Goal: Task Accomplishment & Management: Manage account settings

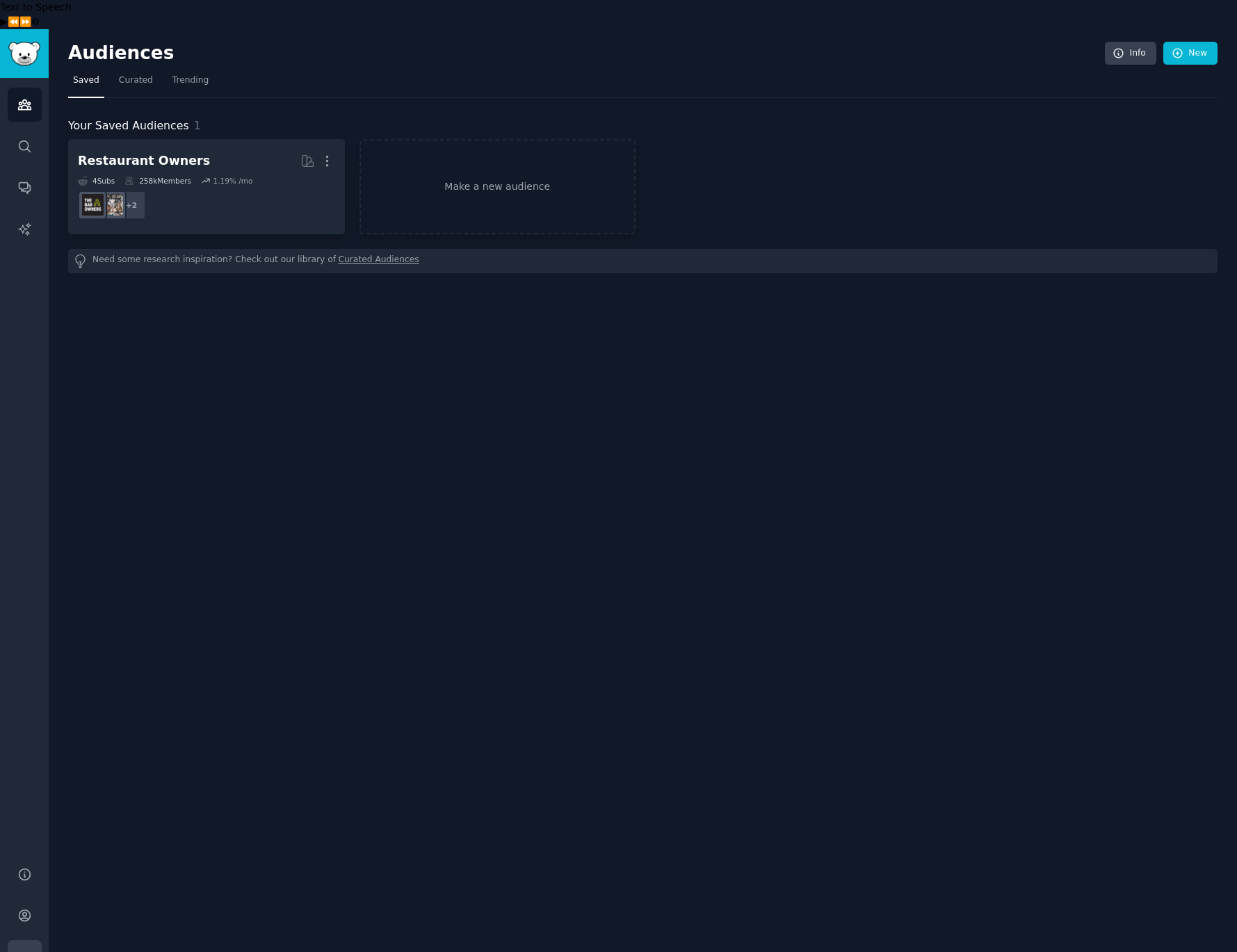
click at [29, 950] on icon "Sidebar" at bounding box center [25, 957] width 15 height 15
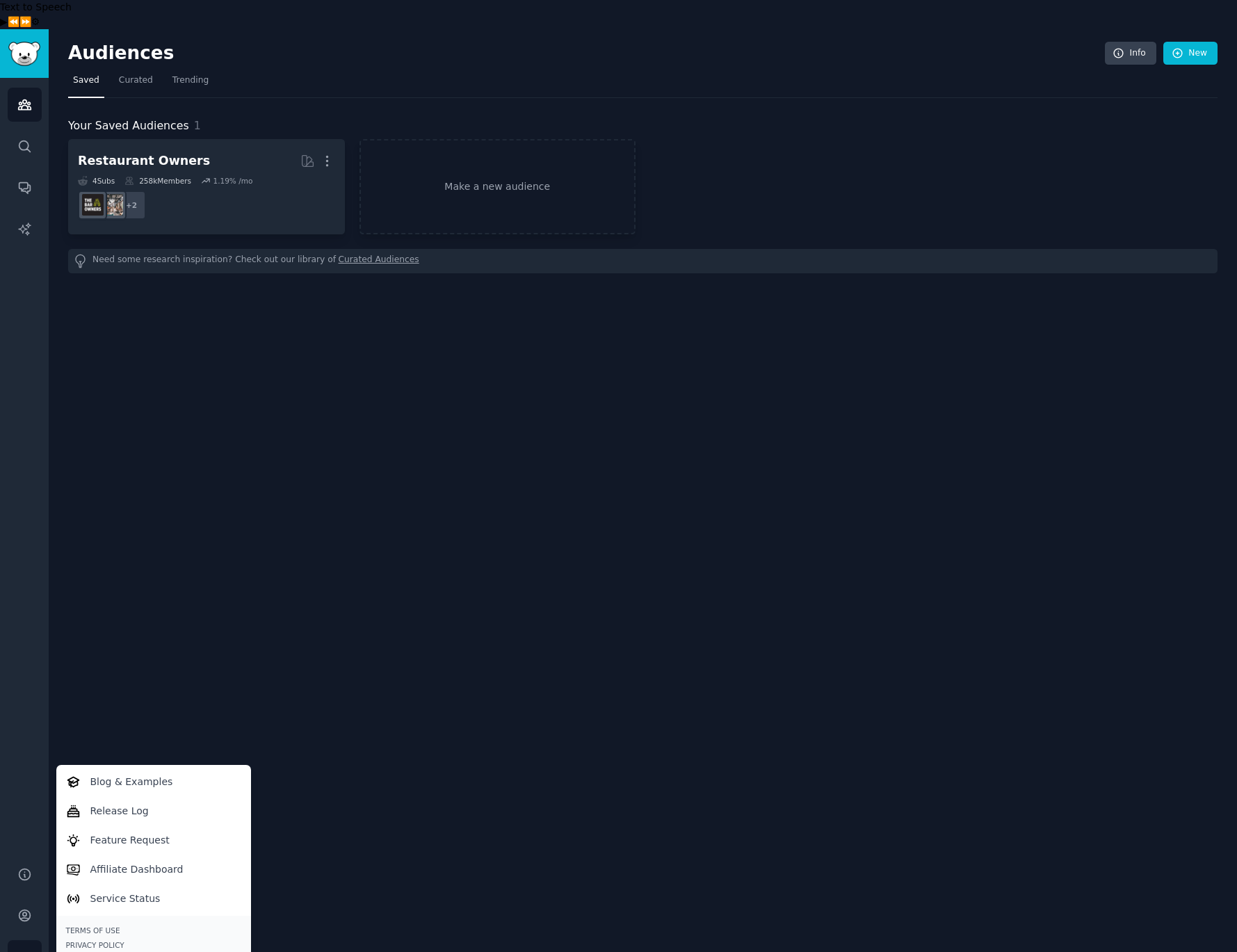
click at [124, 706] on div "Audiences Info New Saved Curated Trending Your Saved Audiences 1 Restaurant Own…" at bounding box center [643, 505] width 1189 height 952
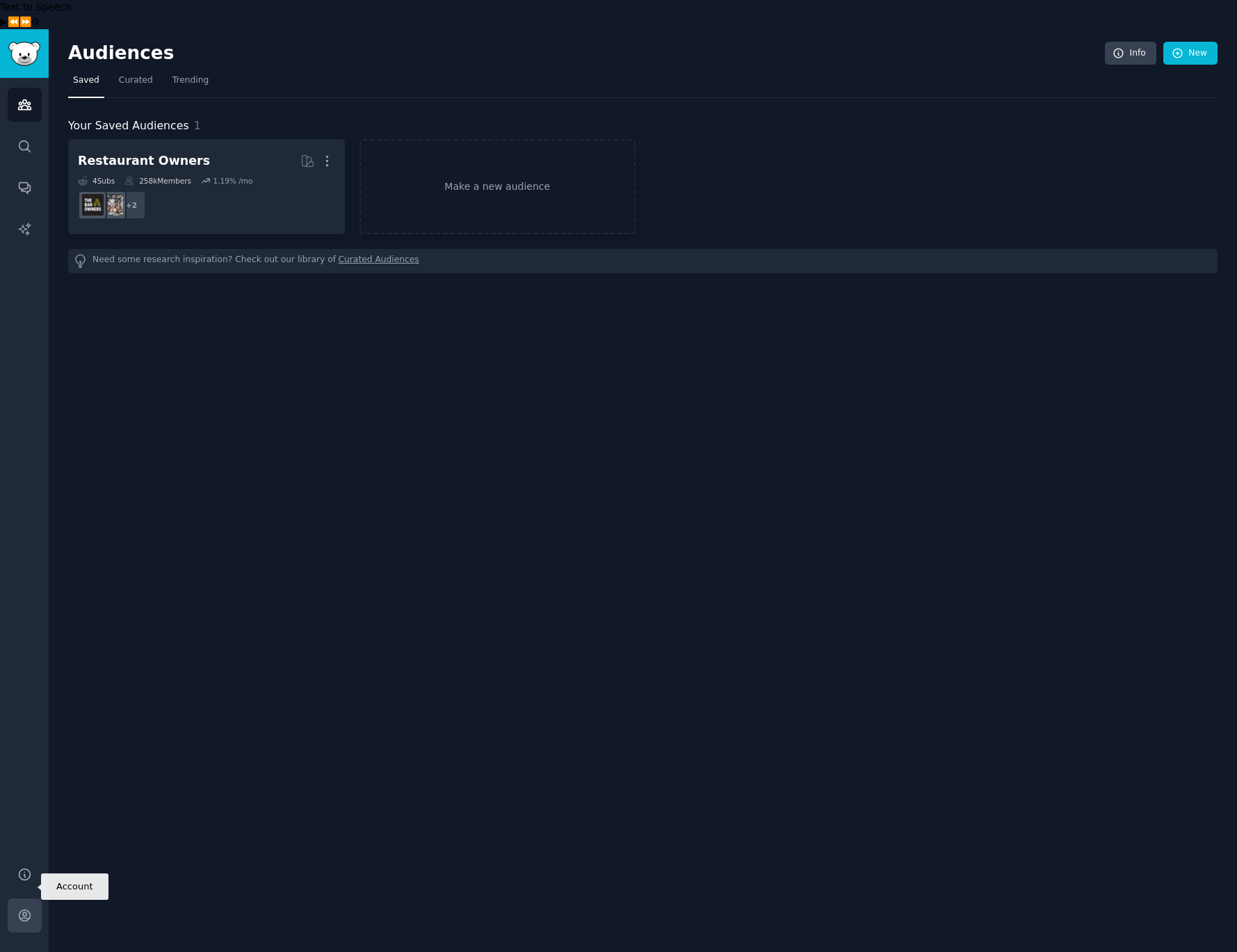
click at [29, 908] on icon "Sidebar" at bounding box center [25, 915] width 15 height 15
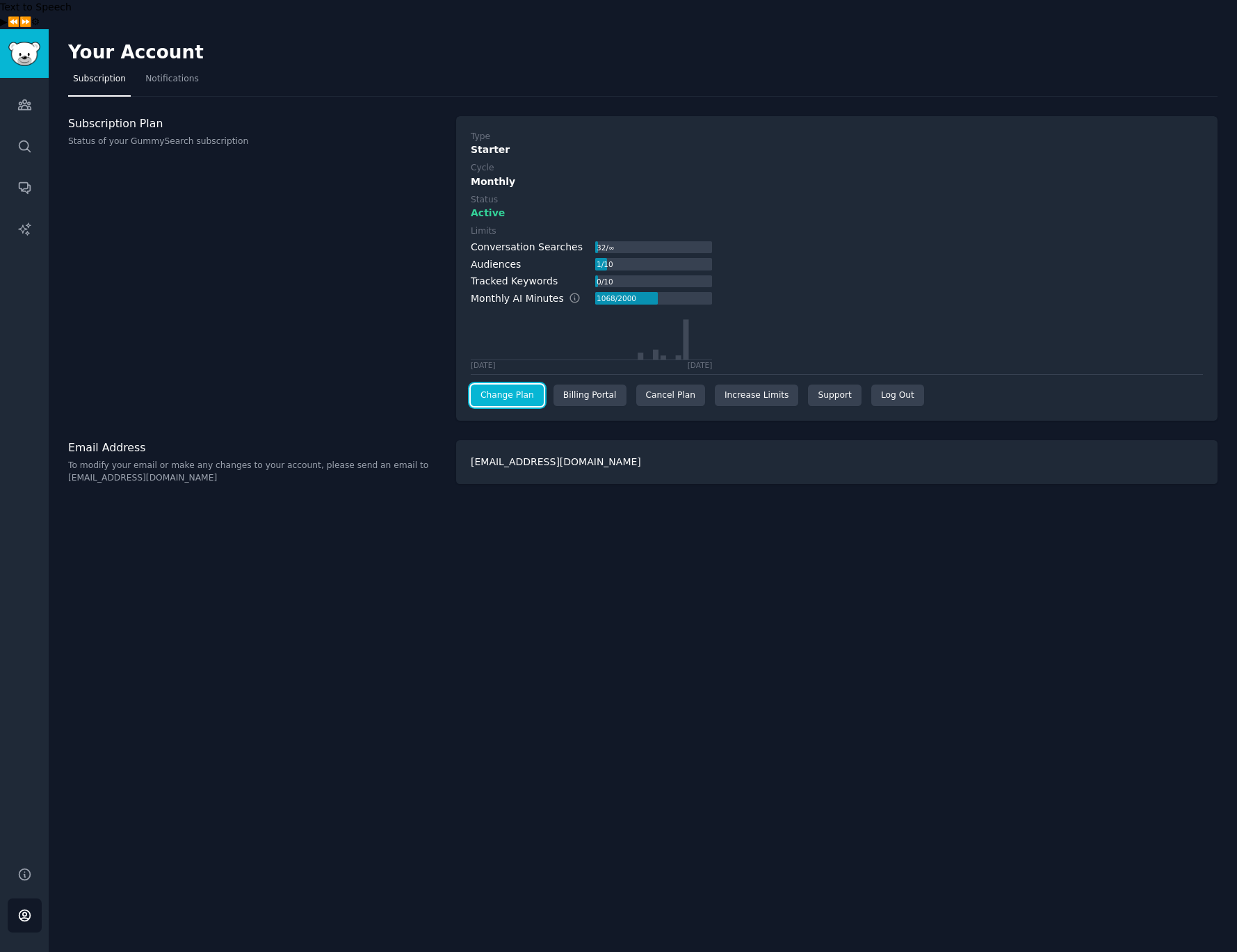
click at [515, 384] on link "Change Plan" at bounding box center [508, 396] width 73 height 22
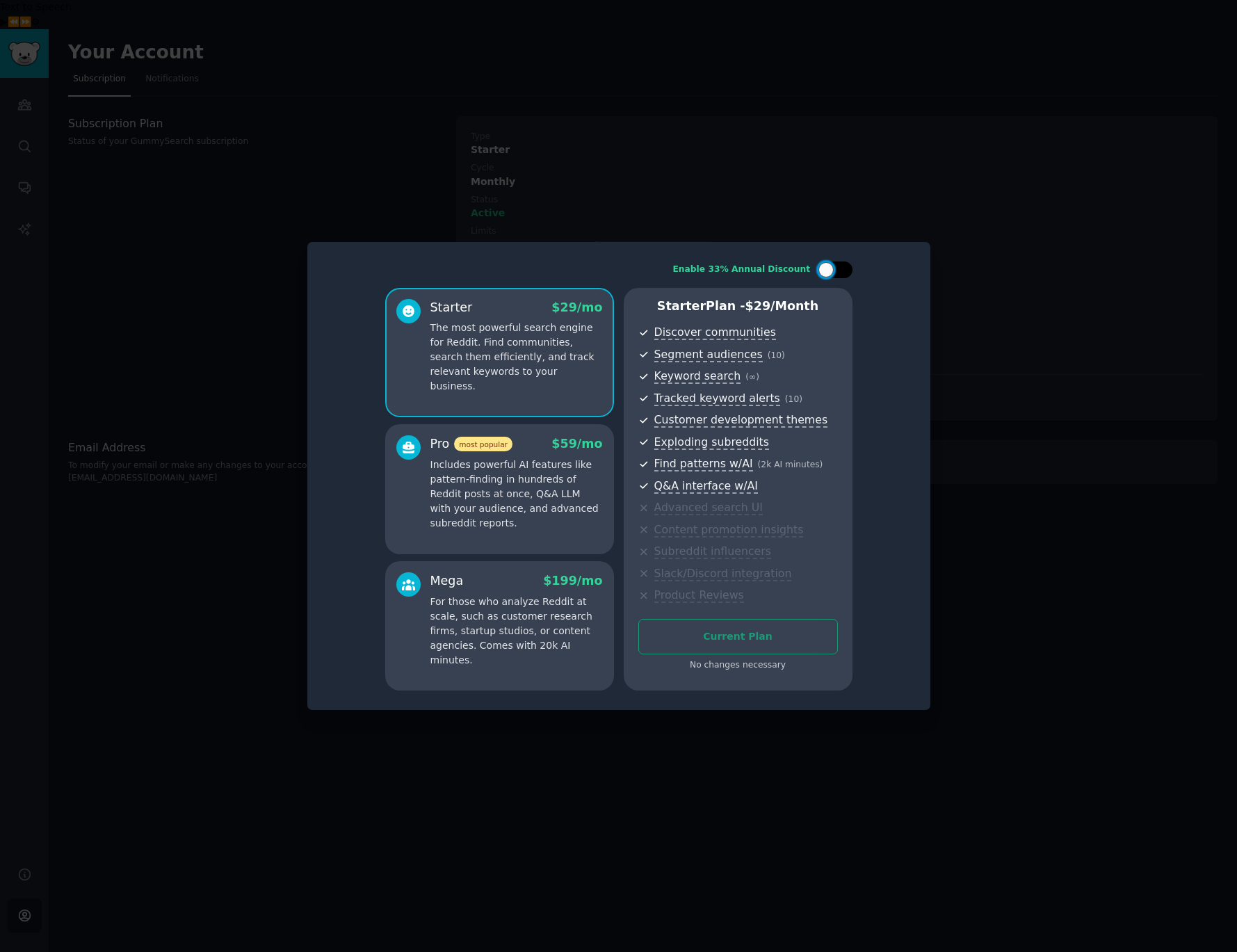
click at [847, 273] on div at bounding box center [835, 270] width 35 height 17
click at [827, 272] on icon at bounding box center [827, 270] width 8 height 8
checkbox input "false"
click at [501, 264] on div "Enable 33% Annual Discount" at bounding box center [619, 270] width 468 height 17
click at [729, 746] on div at bounding box center [618, 476] width 1237 height 952
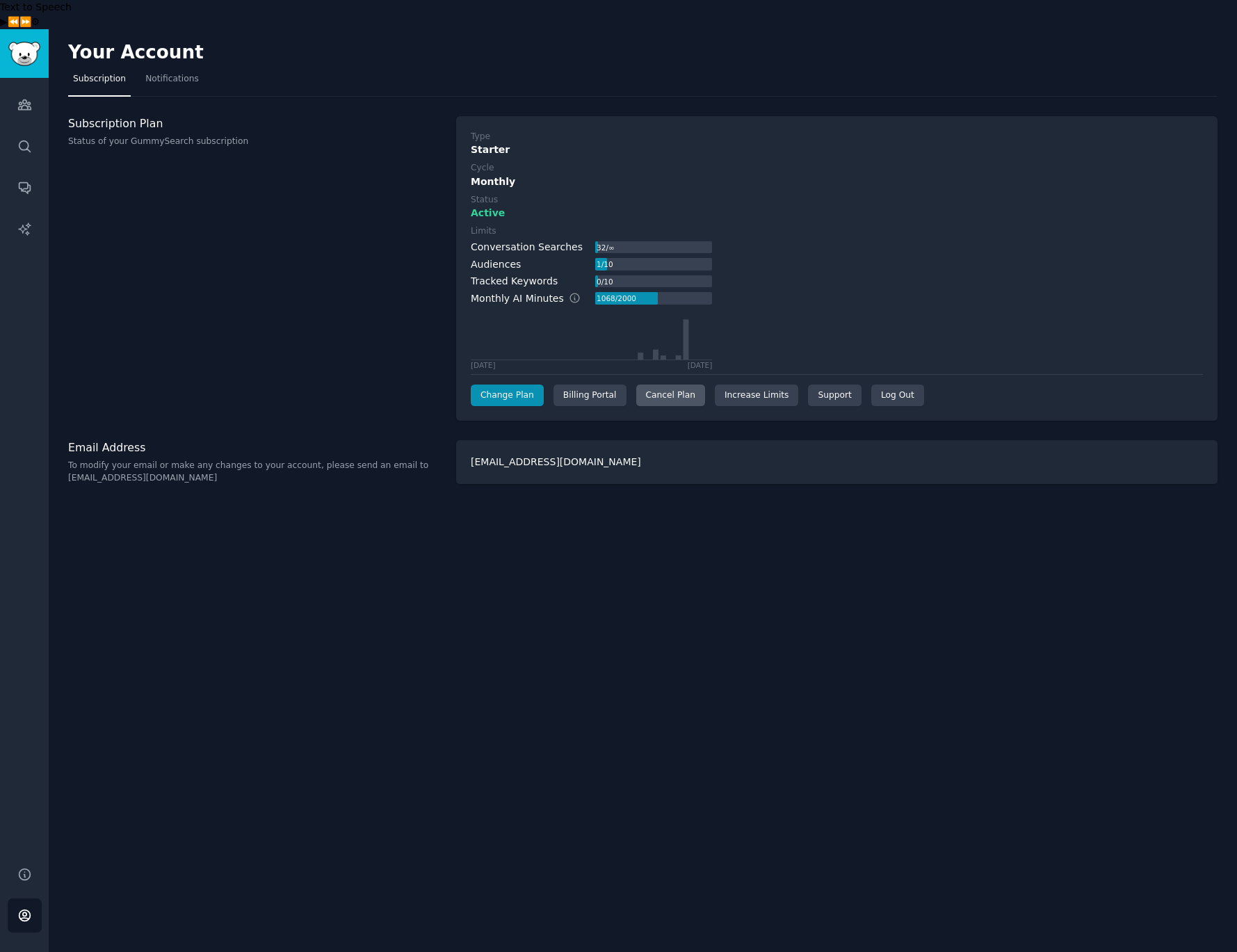
click at [673, 384] on div "Cancel Plan" at bounding box center [671, 396] width 69 height 22
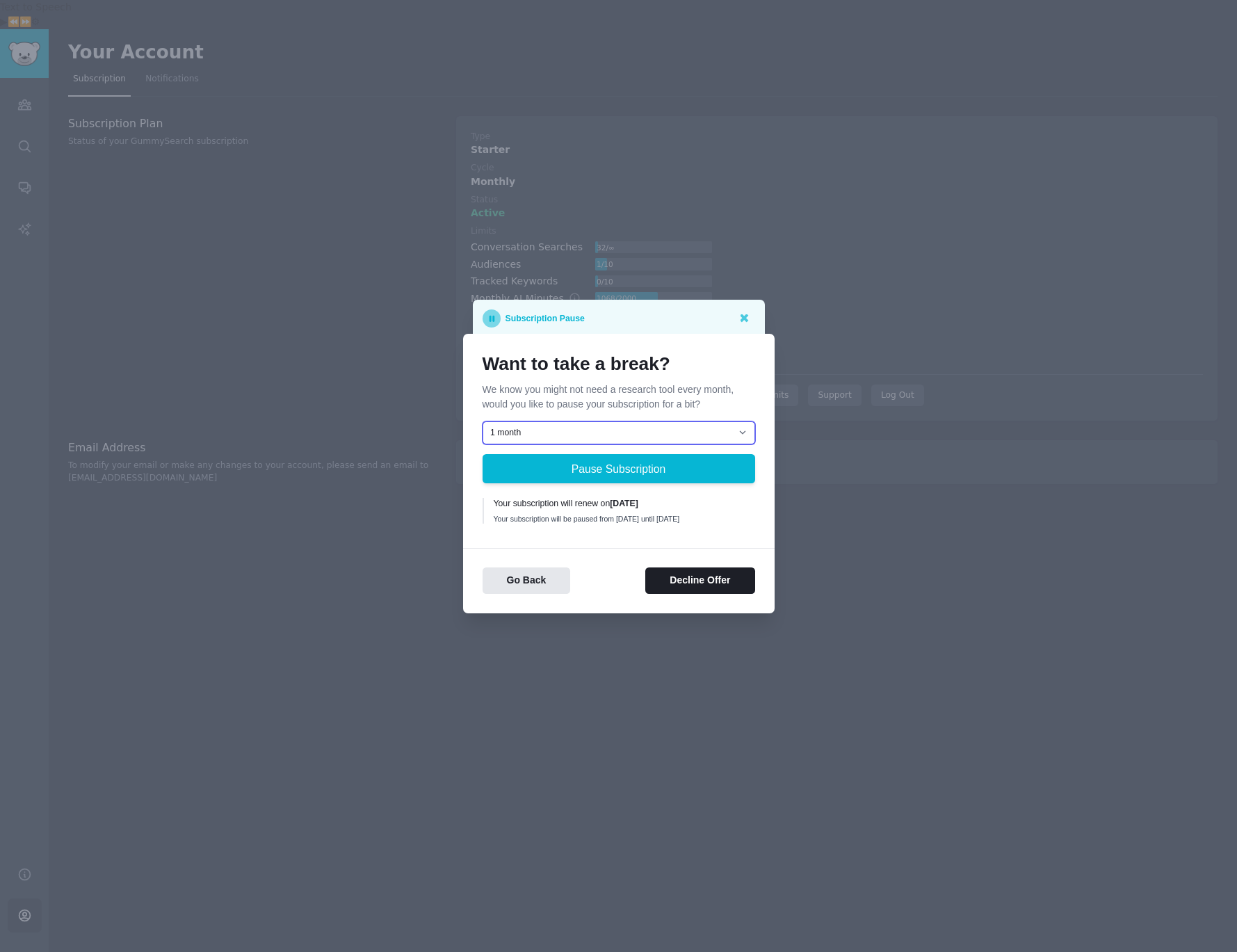
click at [713, 435] on select "1 month 2 months 3 months Choose a custom date to resume" at bounding box center [618, 433] width 272 height 24
click at [702, 578] on button "Decline Offer" at bounding box center [700, 581] width 109 height 27
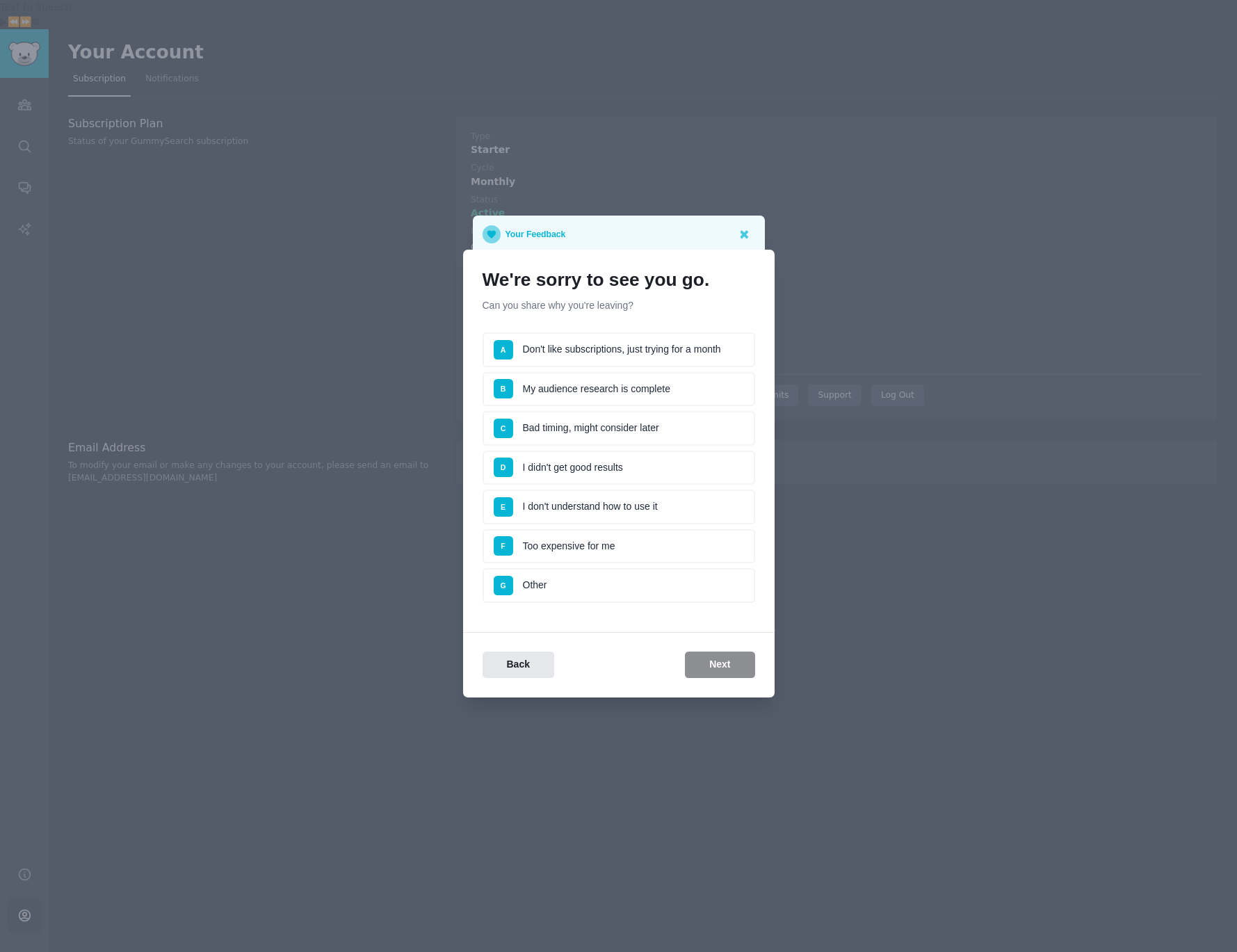
click at [586, 546] on li "F Too expensive for me" at bounding box center [618, 547] width 272 height 35
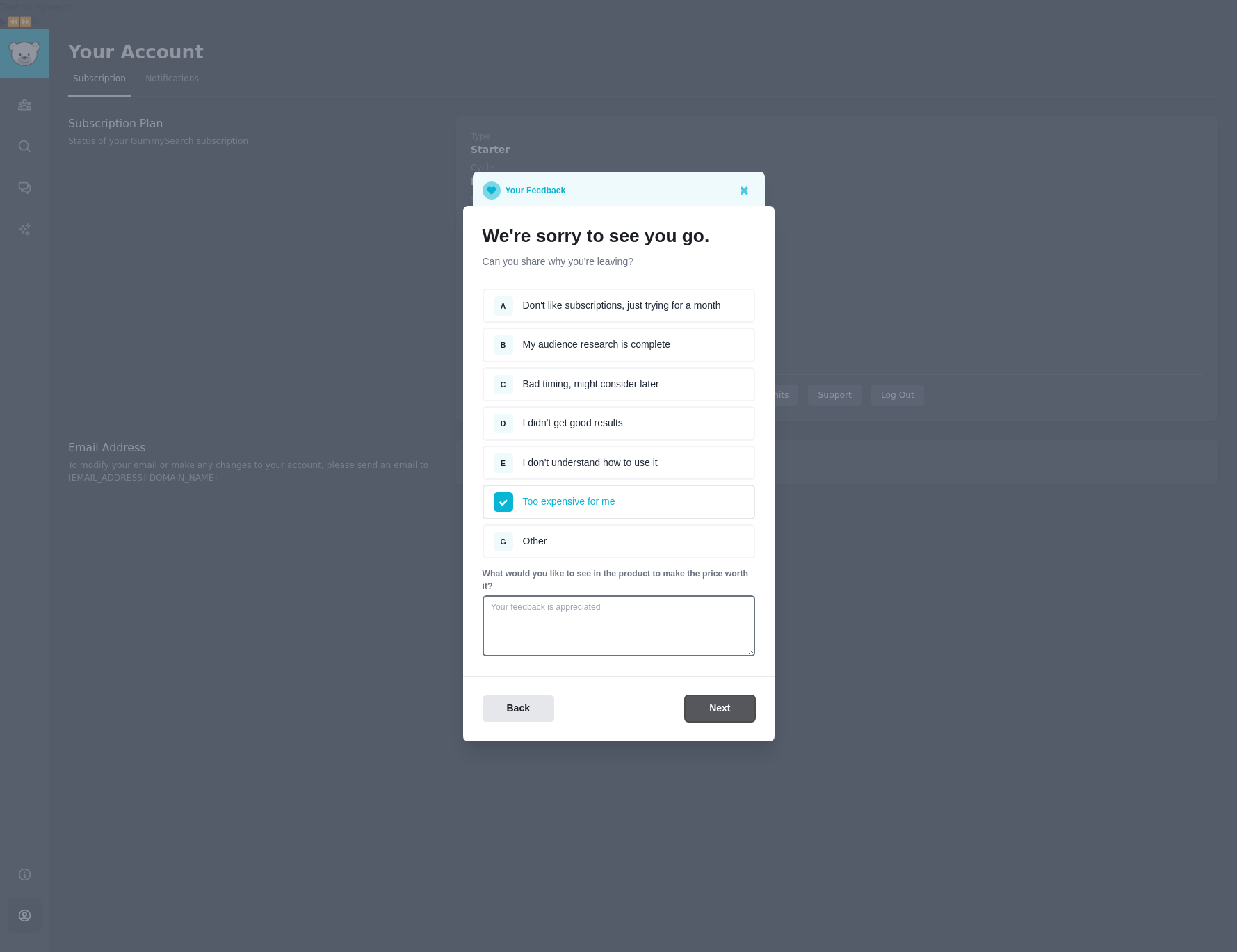
click at [715, 708] on button "Next" at bounding box center [719, 708] width 69 height 27
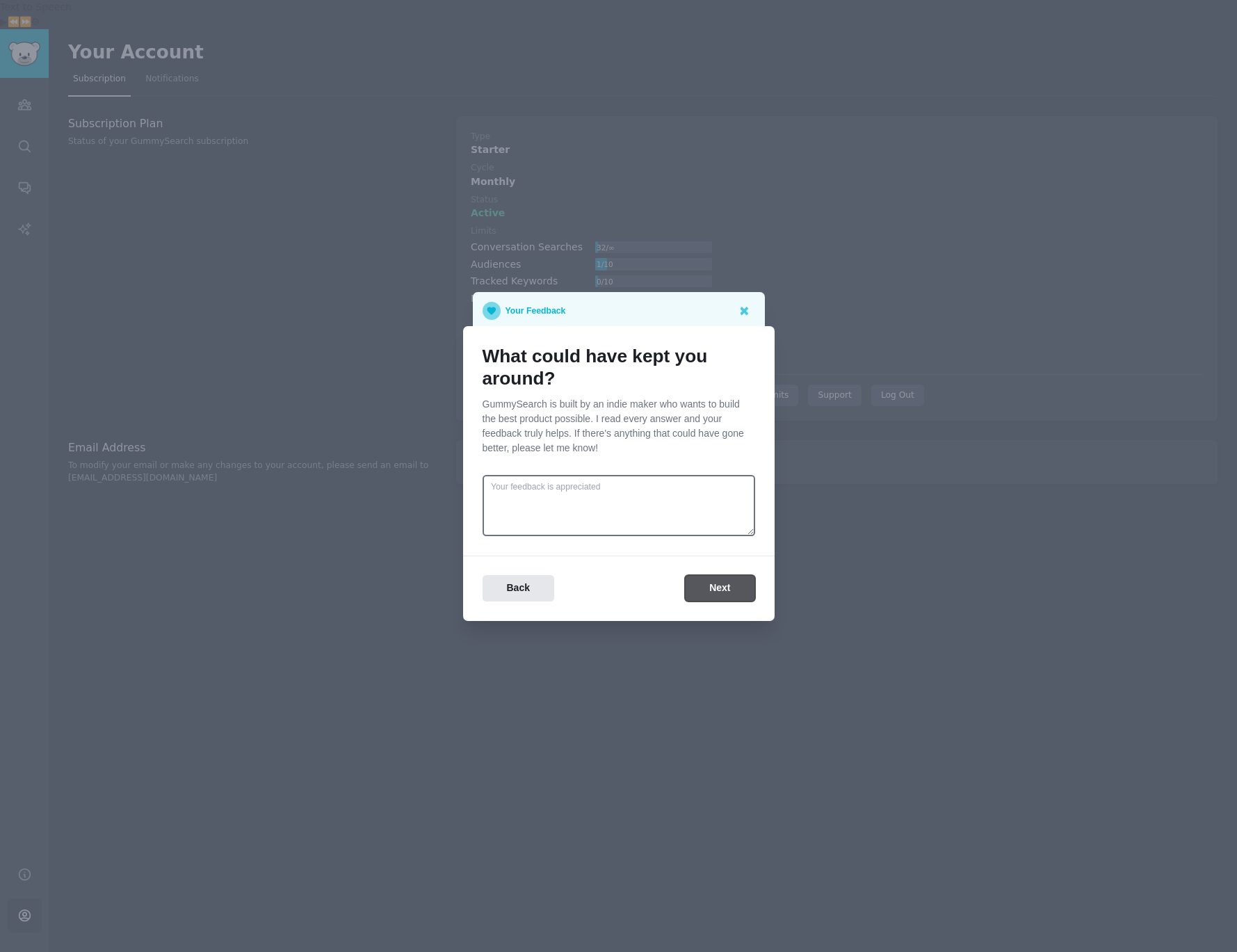
click at [740, 592] on button "Next" at bounding box center [719, 589] width 69 height 27
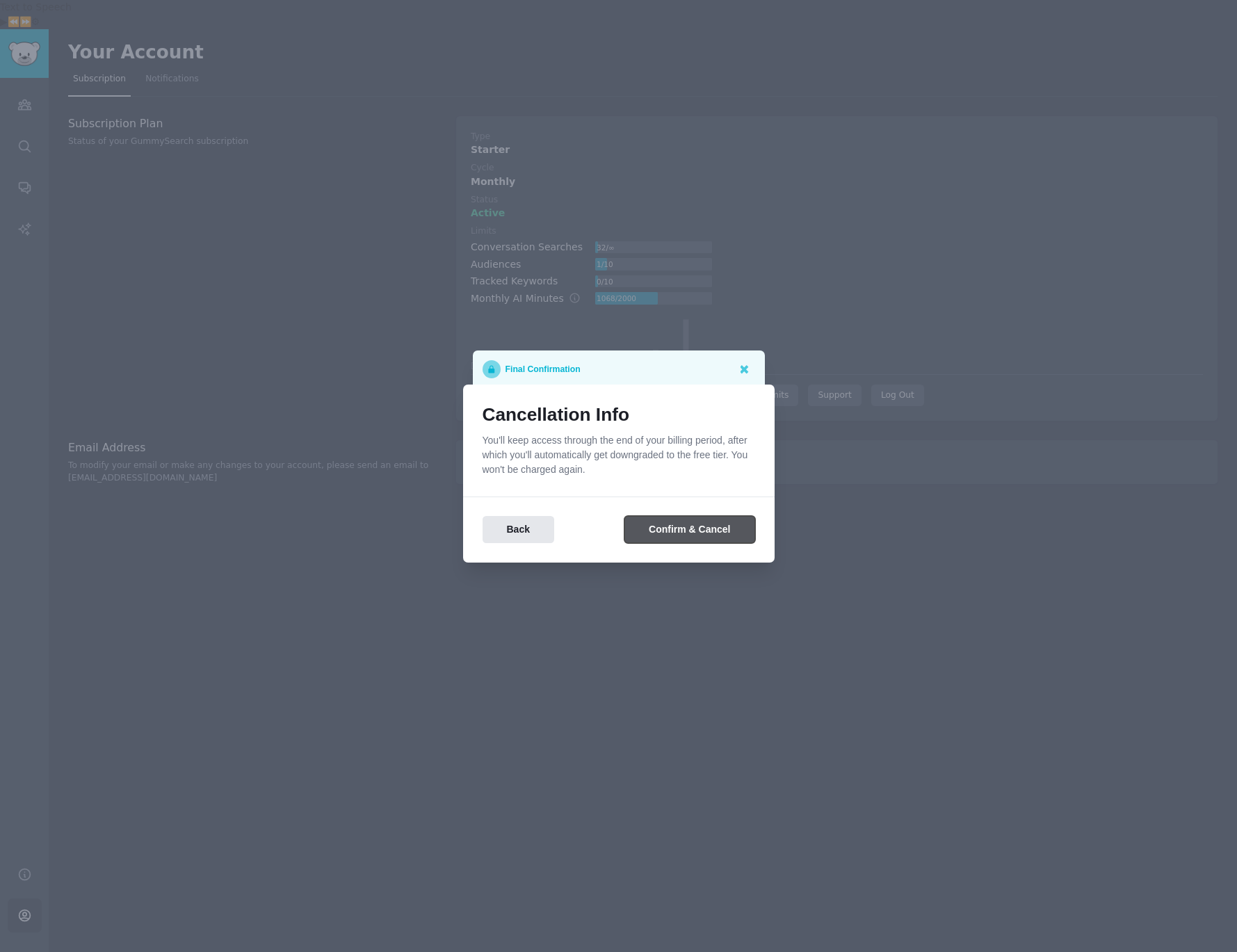
click at [711, 532] on button "Confirm & Cancel" at bounding box center [690, 529] width 130 height 27
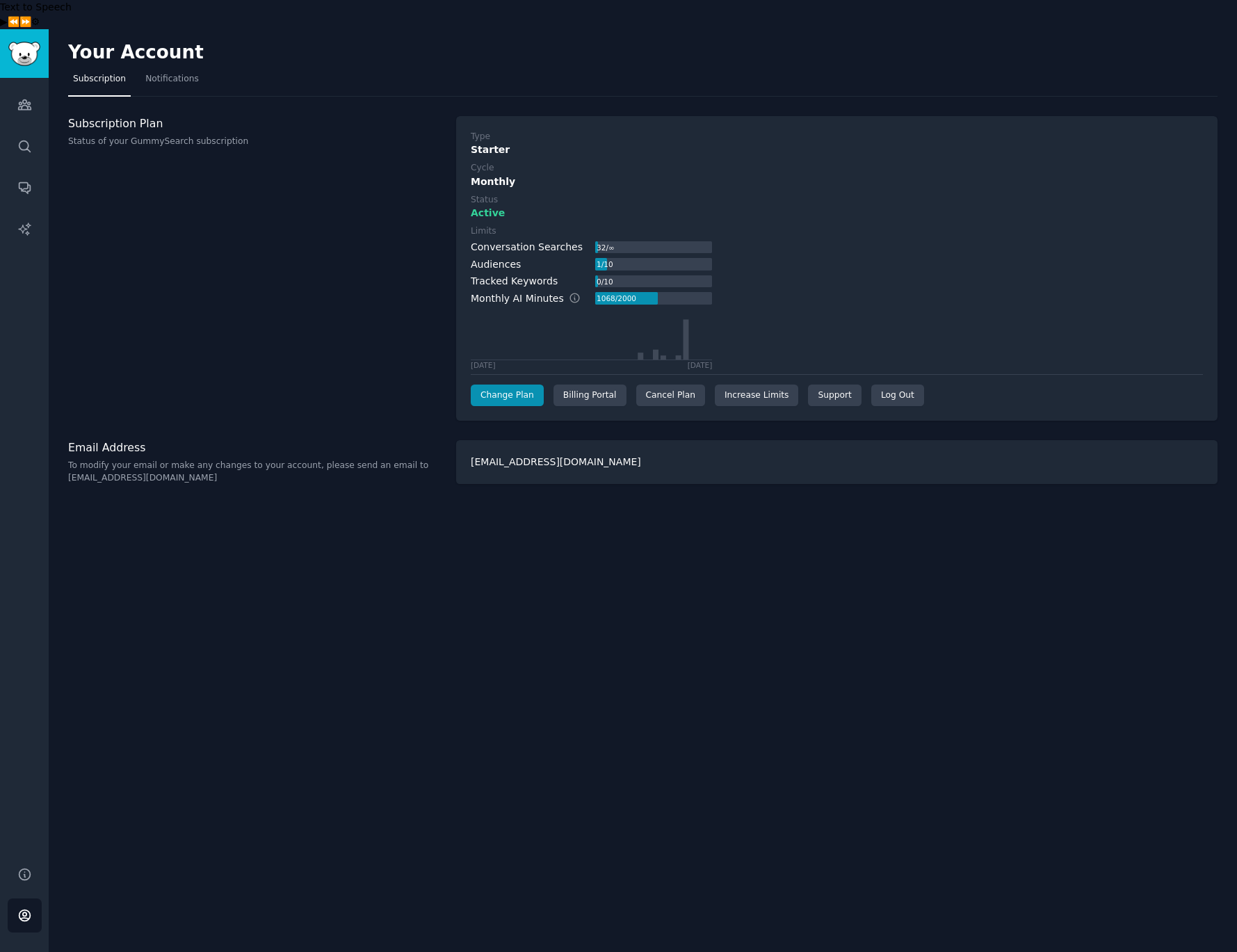
click at [745, 582] on div "Your Account Subscription Notifications Subscription Plan Status of your GummyS…" at bounding box center [643, 505] width 1189 height 952
